Goal: Information Seeking & Learning: Find specific page/section

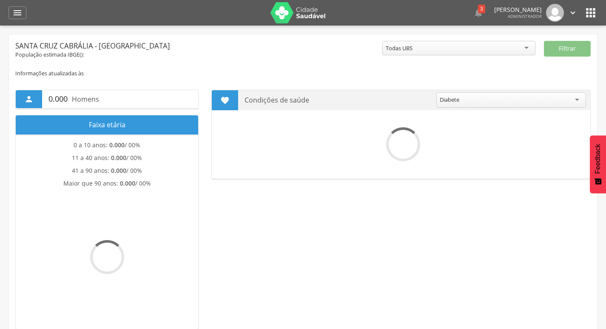
click at [597, 14] on icon "" at bounding box center [591, 13] width 14 height 14
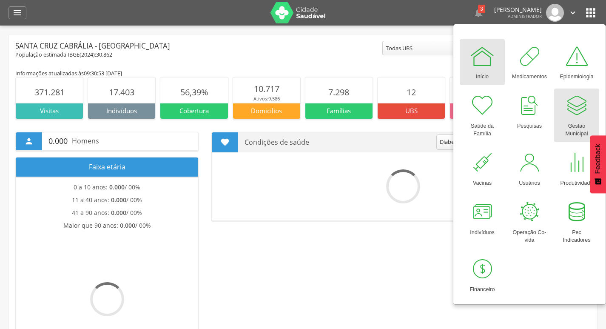
click at [575, 107] on div at bounding box center [577, 106] width 26 height 26
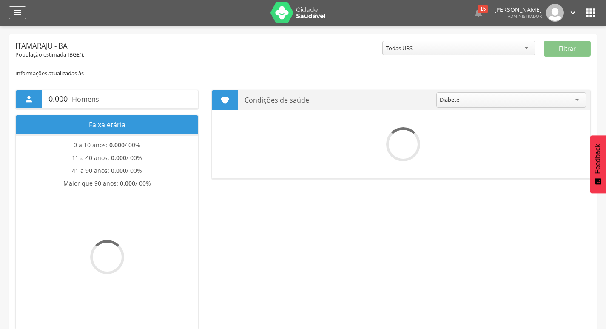
click at [18, 18] on div "" at bounding box center [18, 12] width 18 height 13
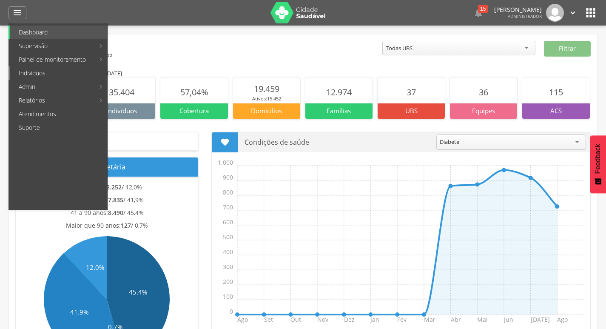
click at [36, 78] on link "Indivíduos" at bounding box center [58, 73] width 97 height 14
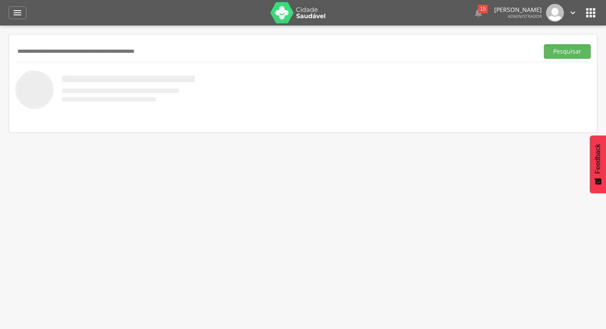
click at [82, 45] on input "text" at bounding box center [275, 51] width 520 height 14
type input "**********"
click at [544, 44] on button "Pesquisar" at bounding box center [567, 51] width 47 height 14
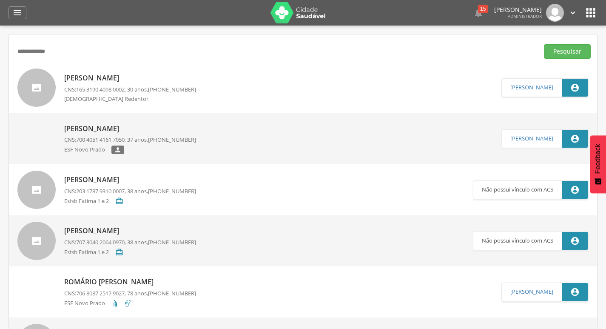
click at [115, 79] on p "Romario Antonio Brito" at bounding box center [130, 78] width 132 height 10
type input "**********"
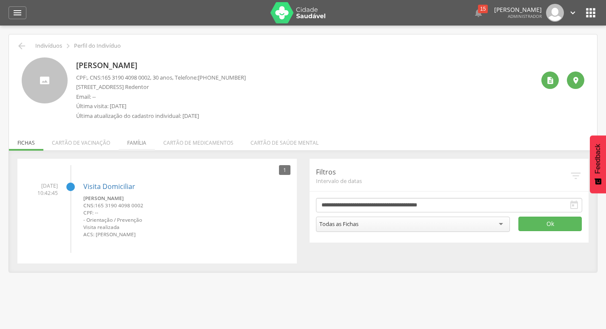
click at [129, 141] on li "Família" at bounding box center [137, 141] width 36 height 20
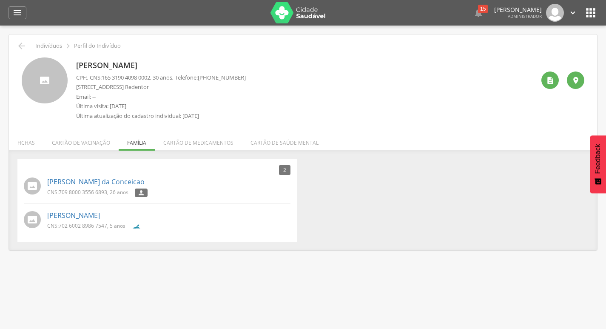
drag, startPoint x: 130, startPoint y: 85, endPoint x: 159, endPoint y: 85, distance: 29.3
click at [159, 85] on p "Gandu, 13 Barrio - Cristo Redentor" at bounding box center [161, 87] width 170 height 8
drag, startPoint x: 76, startPoint y: 87, endPoint x: 164, endPoint y: 88, distance: 87.6
click at [164, 88] on p "Gandu, 13 Barrio - Cristo Redentor" at bounding box center [161, 87] width 170 height 8
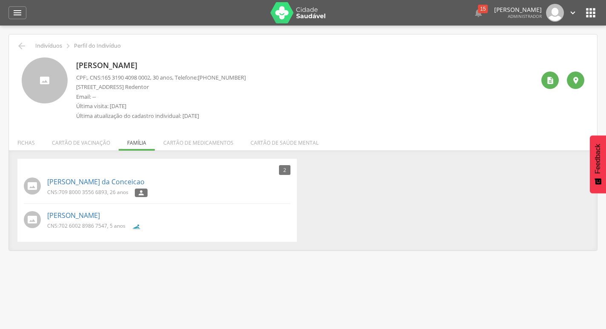
click at [172, 90] on p "Gandu, 13 Barrio - Cristo Redentor" at bounding box center [161, 87] width 170 height 8
drag, startPoint x: 216, startPoint y: 114, endPoint x: 204, endPoint y: 115, distance: 11.9
click at [204, 115] on p "Última atualização do cadastro individual: 18/06/2024" at bounding box center [161, 116] width 170 height 8
click at [246, 115] on p "Última atualização do cadastro individual: 18/06/2024" at bounding box center [161, 116] width 170 height 8
click at [127, 185] on link "Saiara Nascimento da Conceicao" at bounding box center [95, 182] width 97 height 10
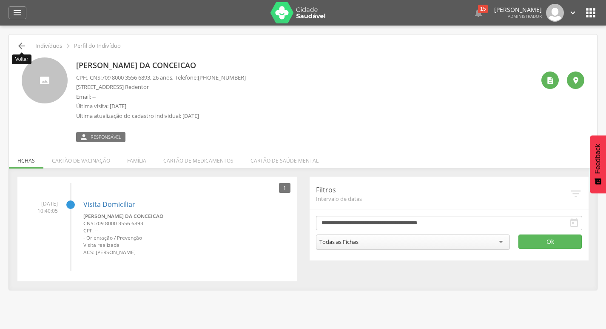
click at [19, 45] on icon "" at bounding box center [22, 46] width 10 height 10
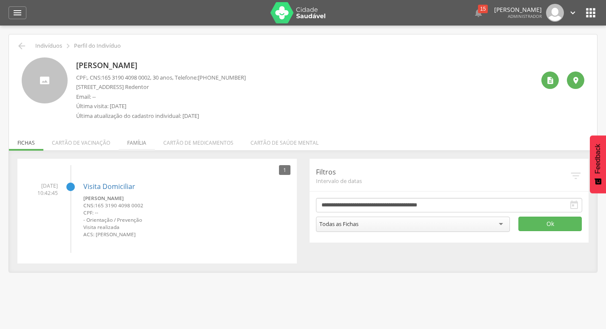
click at [131, 148] on li "Família" at bounding box center [137, 141] width 36 height 20
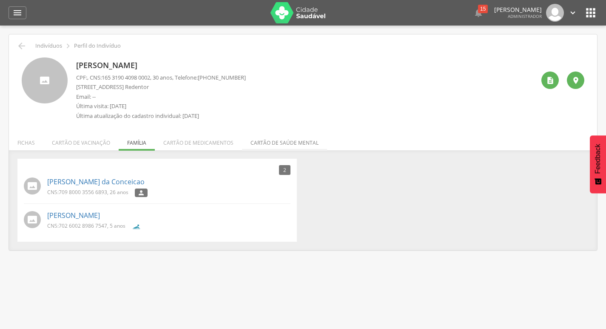
click at [261, 148] on li "Cartão de saúde mental" at bounding box center [284, 141] width 85 height 20
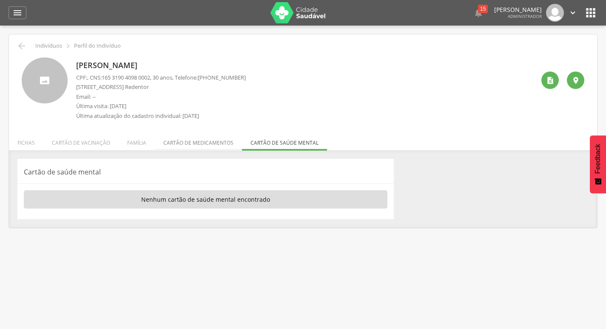
click at [219, 148] on li "Cartão de medicamentos" at bounding box center [198, 141] width 87 height 20
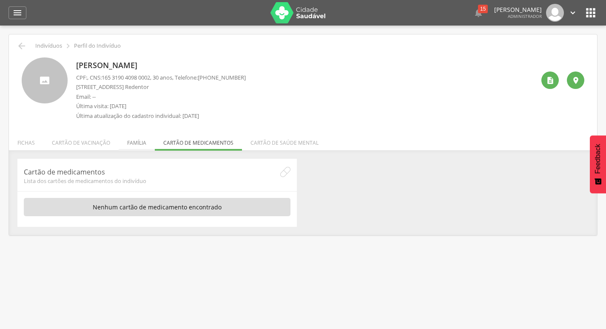
click at [139, 148] on li "Família" at bounding box center [137, 141] width 36 height 20
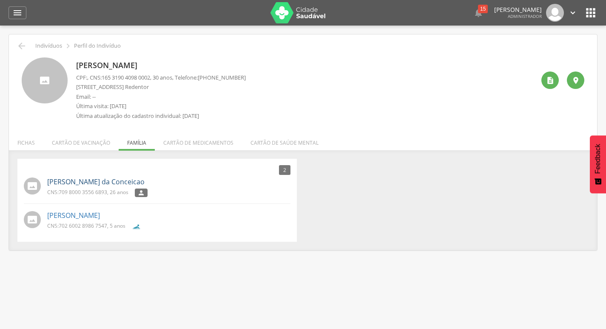
click at [125, 178] on link "Saiara Nascimento da Conceicao" at bounding box center [95, 182] width 97 height 10
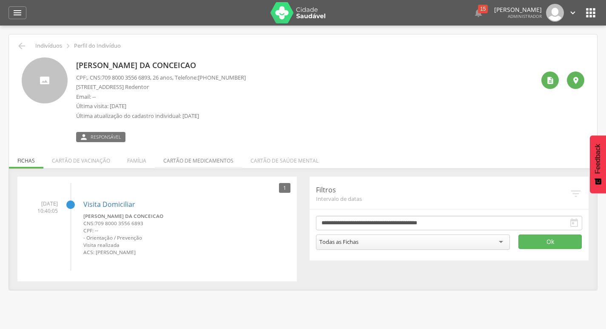
click at [203, 157] on li "Cartão de medicamentos" at bounding box center [198, 158] width 87 height 20
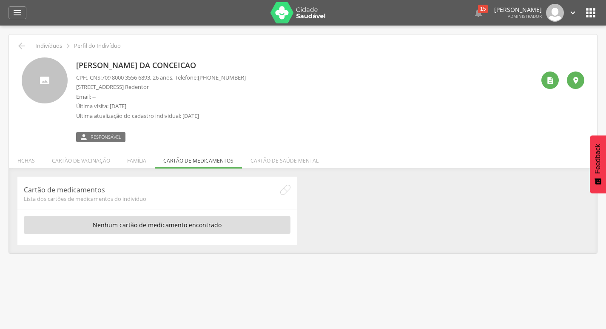
click at [274, 162] on li "Cartão de saúde mental" at bounding box center [284, 158] width 85 height 20
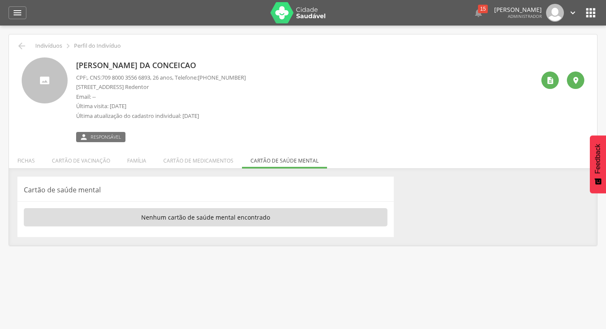
click at [147, 165] on li "Família" at bounding box center [137, 158] width 36 height 20
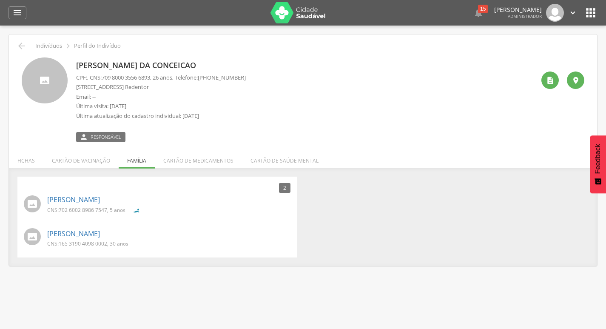
drag, startPoint x: 98, startPoint y: 164, endPoint x: 110, endPoint y: 162, distance: 12.0
click at [98, 163] on li "Cartão de vacinação" at bounding box center [80, 158] width 75 height 20
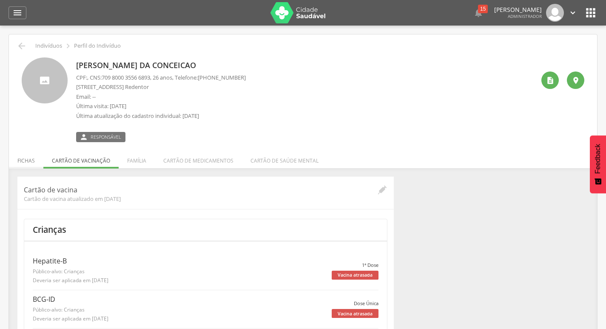
click at [25, 157] on li "Fichas" at bounding box center [26, 158] width 34 height 20
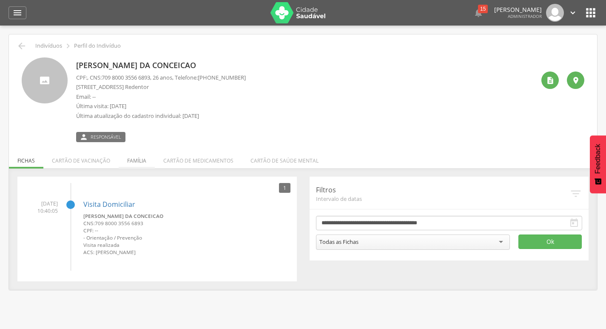
click at [133, 153] on li "Família" at bounding box center [137, 158] width 36 height 20
